Goal: Information Seeking & Learning: Learn about a topic

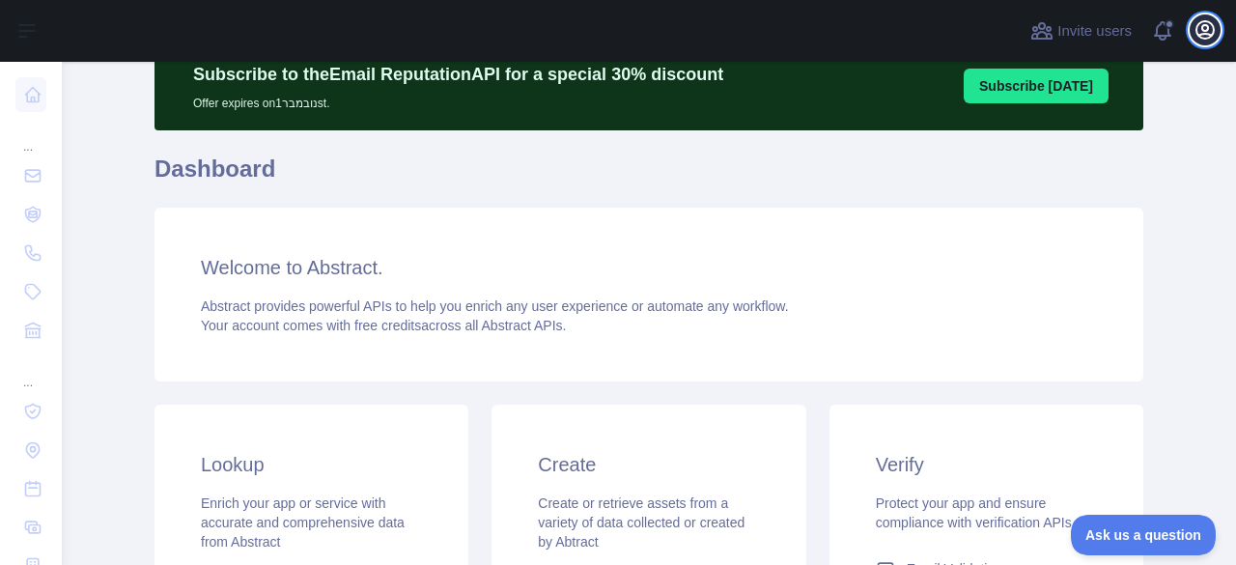
click at [1190, 29] on button "Open user menu" at bounding box center [1205, 29] width 31 height 31
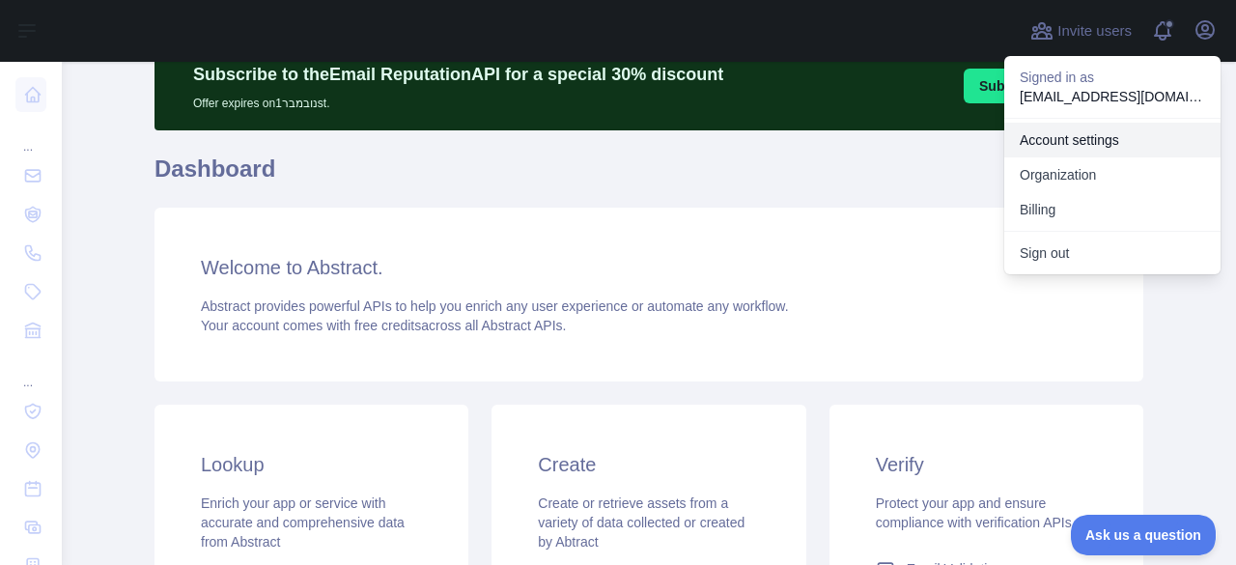
click at [1076, 136] on link "Account settings" at bounding box center [1112, 140] width 216 height 35
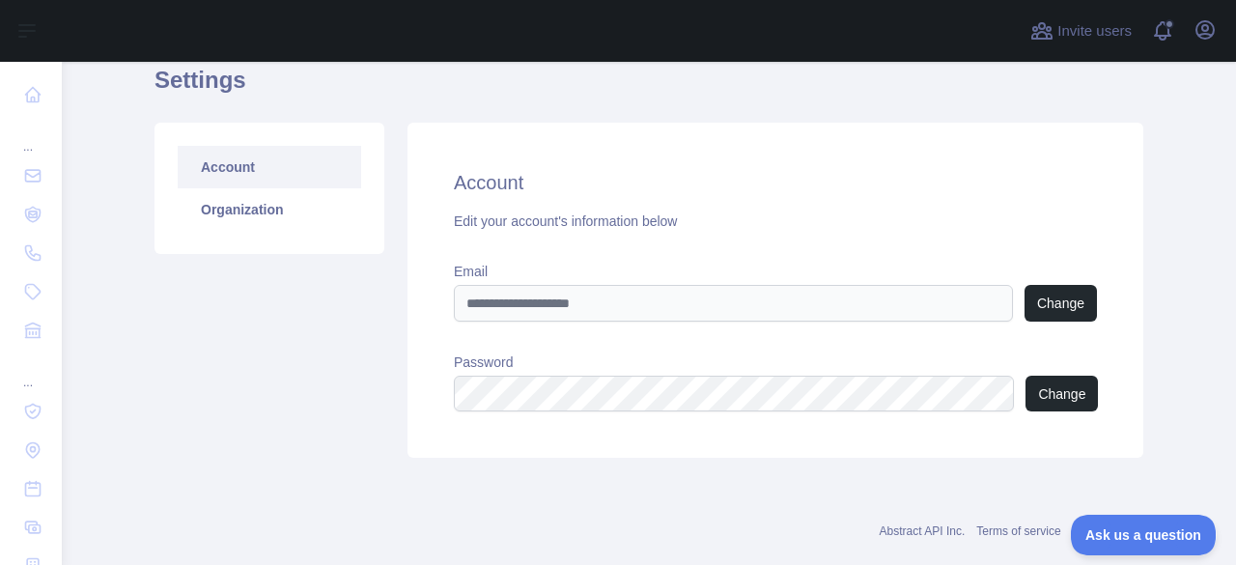
scroll to position [105, 0]
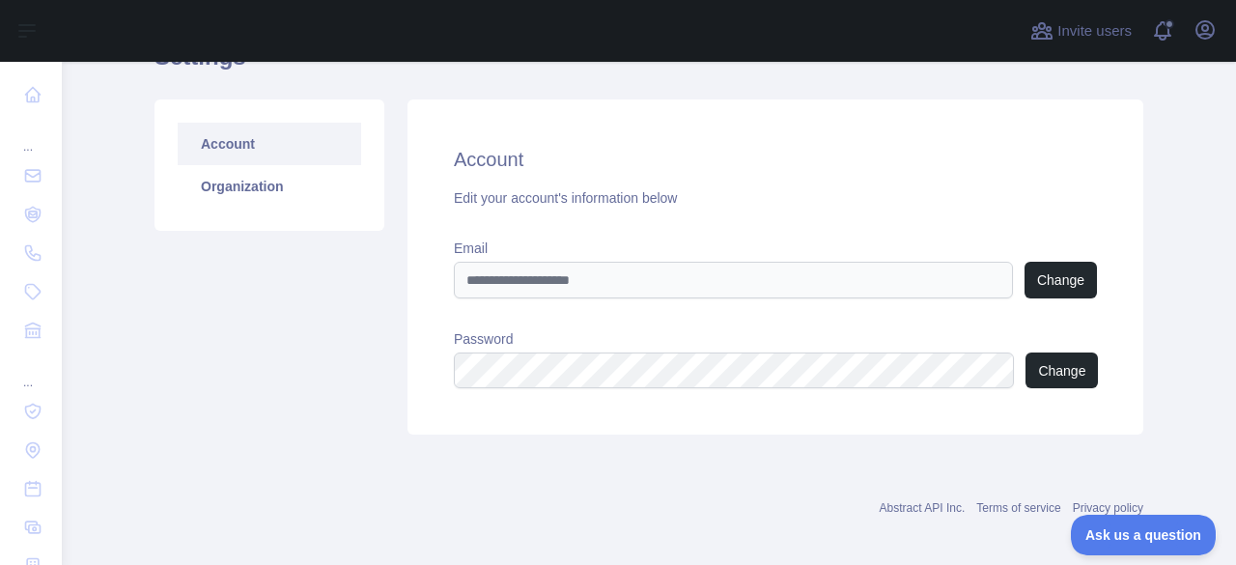
click at [1076, 136] on div "Account Edit your account's information below Email Change Password Change" at bounding box center [776, 266] width 736 height 335
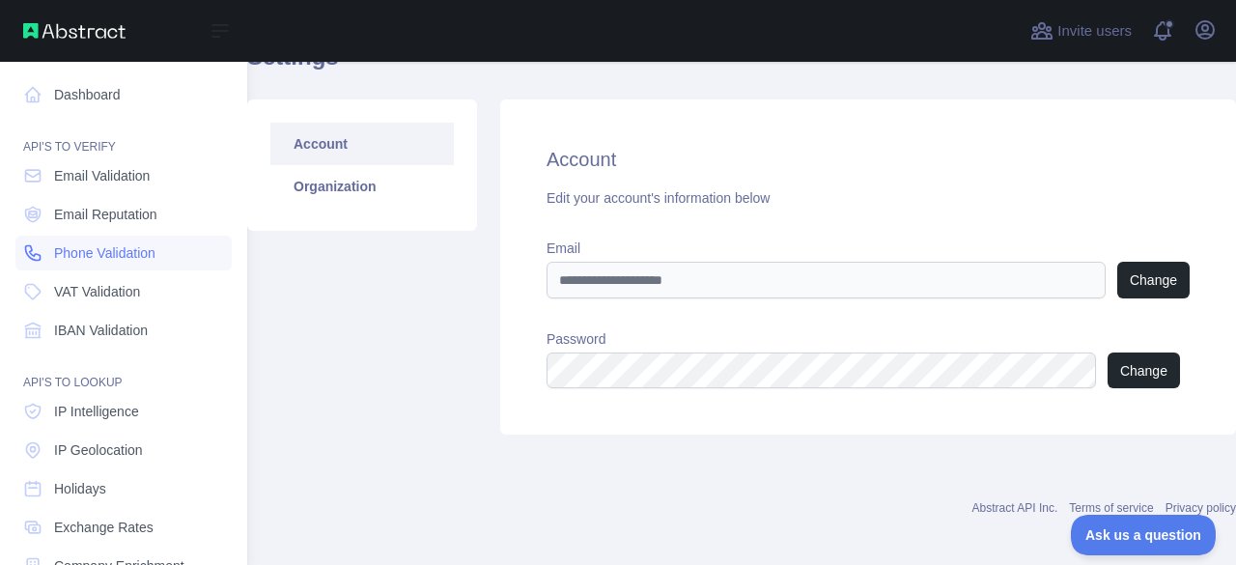
click at [101, 261] on span "Phone Validation" at bounding box center [104, 252] width 101 height 19
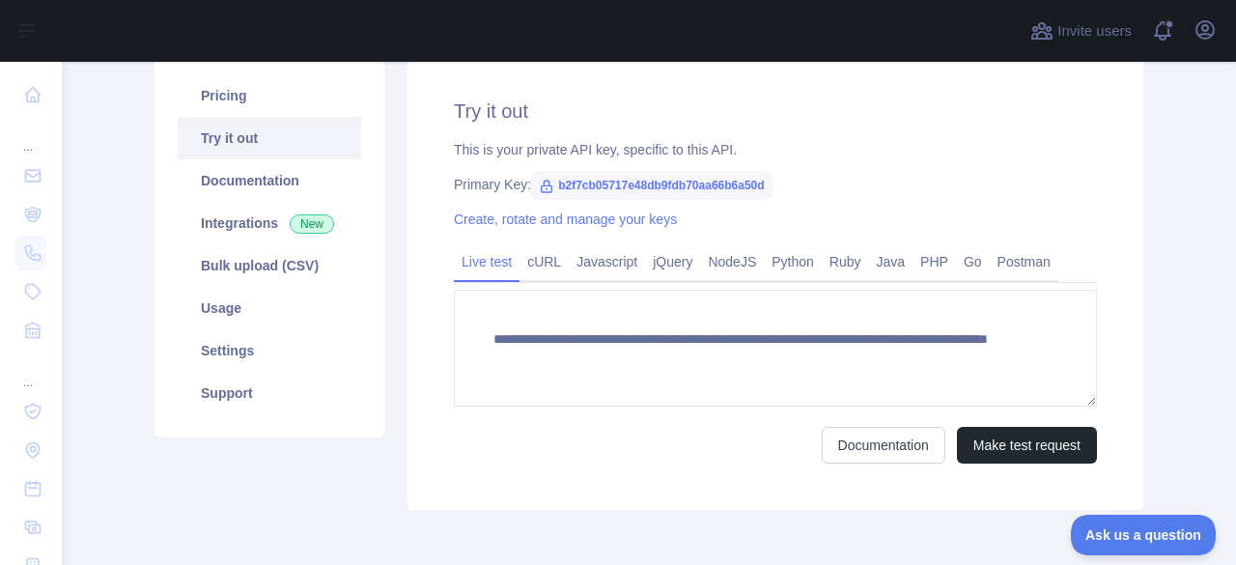
scroll to position [243, 0]
click at [243, 190] on link "Documentation" at bounding box center [269, 179] width 183 height 42
click at [274, 325] on link "Usage" at bounding box center [269, 307] width 183 height 42
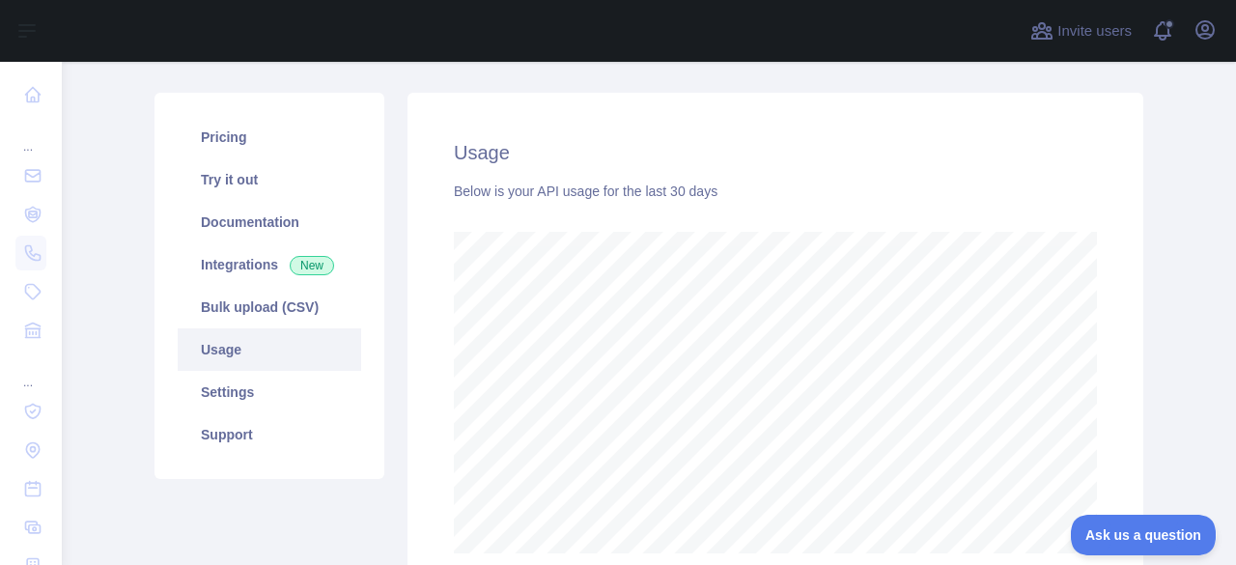
scroll to position [200, 0]
click at [212, 154] on link "Pricing" at bounding box center [269, 138] width 183 height 42
